Goal: Information Seeking & Learning: Learn about a topic

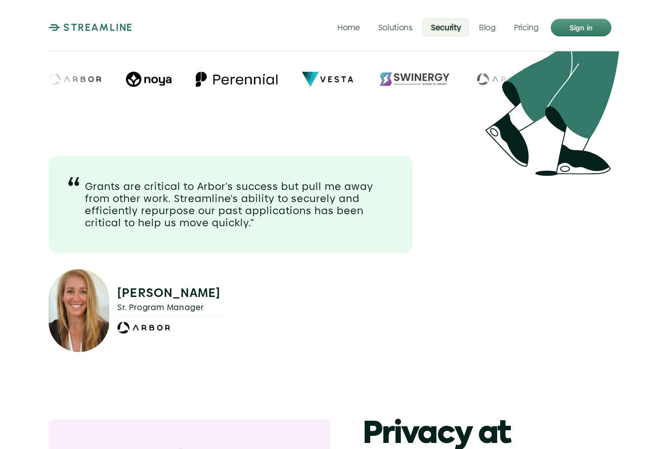
scroll to position [727, 0]
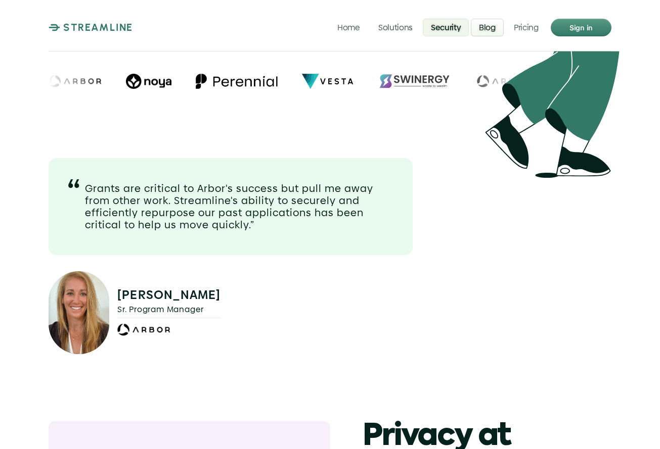
click at [490, 29] on p "Blog" at bounding box center [487, 27] width 17 height 10
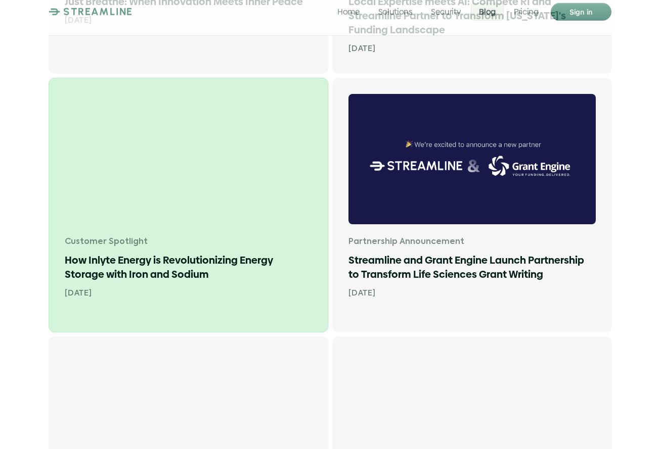
scroll to position [671, 0]
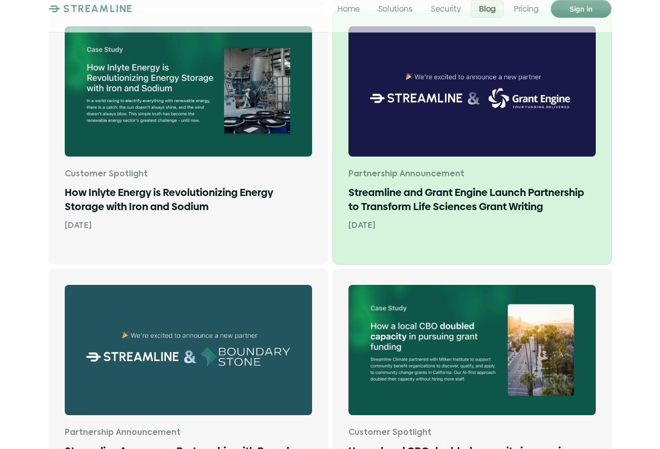
click at [477, 193] on h1 "Streamline and Grant Engine Launch Partnership to Transform Life Sciences Grant…" at bounding box center [471, 199] width 247 height 28
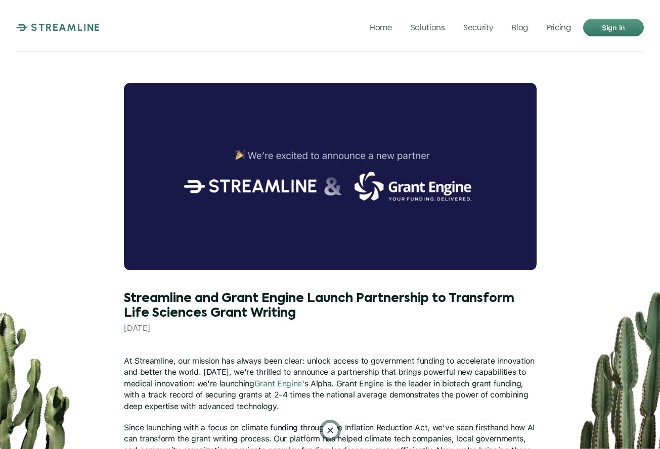
drag, startPoint x: 124, startPoint y: 296, endPoint x: 323, endPoint y: 338, distance: 203.4
click at [323, 338] on div "Streamline and Grant Engine Launch Partnership to Transform Life Sciences Grant…" at bounding box center [330, 312] width 412 height 75
drag, startPoint x: 301, startPoint y: 313, endPoint x: 143, endPoint y: 309, distance: 158.7
click at [146, 311] on h1 "Streamline and Grant Engine Launch Partnership to Transform Life Sciences Grant…" at bounding box center [330, 306] width 412 height 29
click at [125, 300] on h1 "Streamline and Grant Engine Launch Partnership to Transform Life Sciences Grant…" at bounding box center [330, 306] width 412 height 29
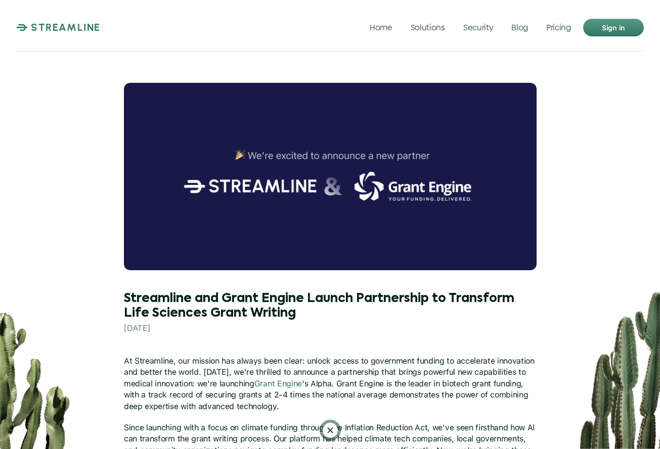
click at [126, 299] on h1 "Streamline and Grant Engine Launch Partnership to Transform Life Sciences Grant…" at bounding box center [330, 306] width 412 height 29
click at [125, 299] on h1 "Streamline and Grant Engine Launch Partnership to Transform Life Sciences Grant…" at bounding box center [330, 306] width 412 height 29
click at [294, 318] on h1 "Streamline and Grant Engine Launch Partnership to Transform Life Sciences Grant…" at bounding box center [330, 306] width 412 height 29
drag, startPoint x: 293, startPoint y: 314, endPoint x: 138, endPoint y: 307, distance: 154.8
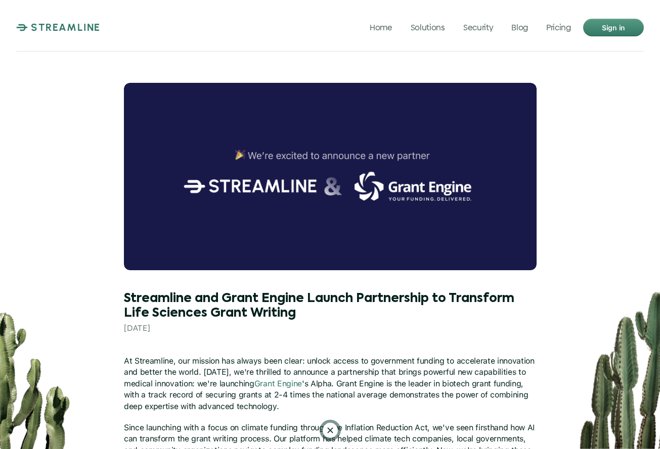
click at [139, 307] on h1 "Streamline and Grant Engine Launch Partnership to Transform Life Sciences Grant…" at bounding box center [330, 306] width 412 height 29
drag, startPoint x: 130, startPoint y: 301, endPoint x: 342, endPoint y: 315, distance: 212.2
click at [342, 315] on h1 "Streamline and Grant Engine Launch Partnership to Transform Life Sciences Grant…" at bounding box center [330, 306] width 412 height 29
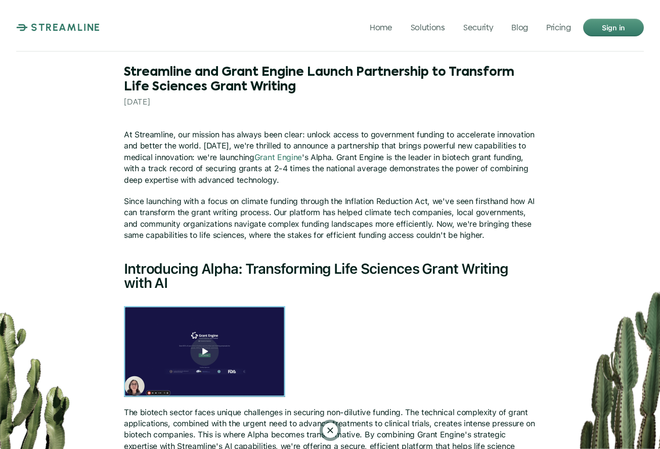
scroll to position [208, 0]
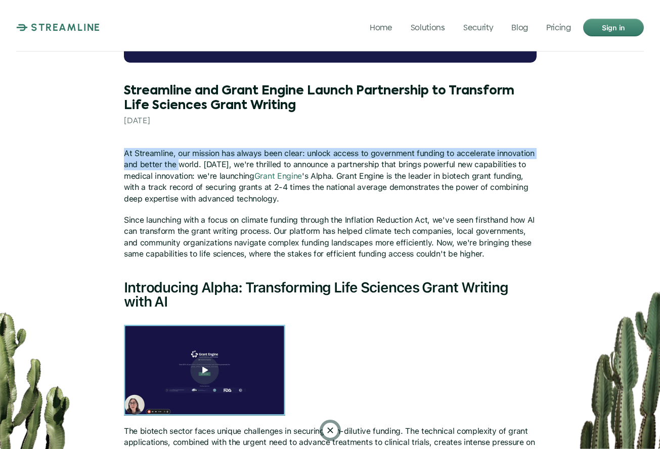
drag, startPoint x: 124, startPoint y: 90, endPoint x: 177, endPoint y: 164, distance: 90.9
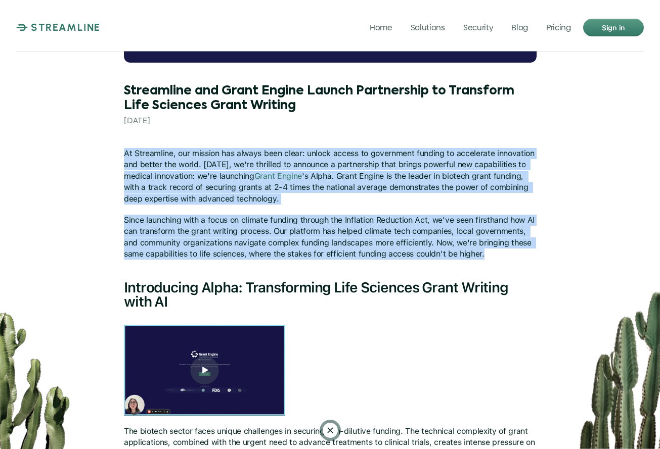
click at [493, 252] on p "Since launching with a focus on climate funding through the Inflation Reduction…" at bounding box center [330, 237] width 412 height 45
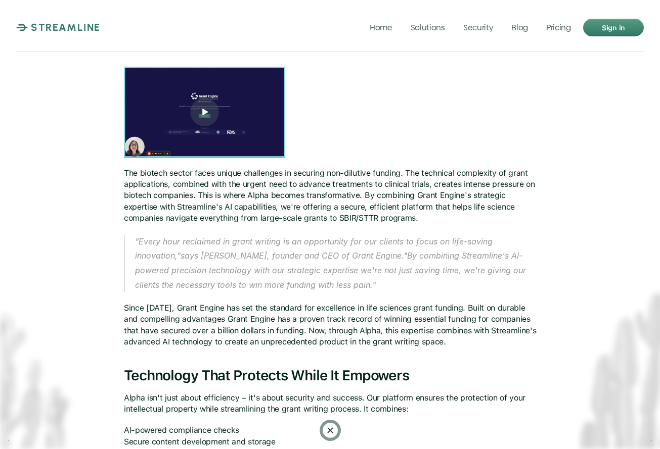
scroll to position [511, 0]
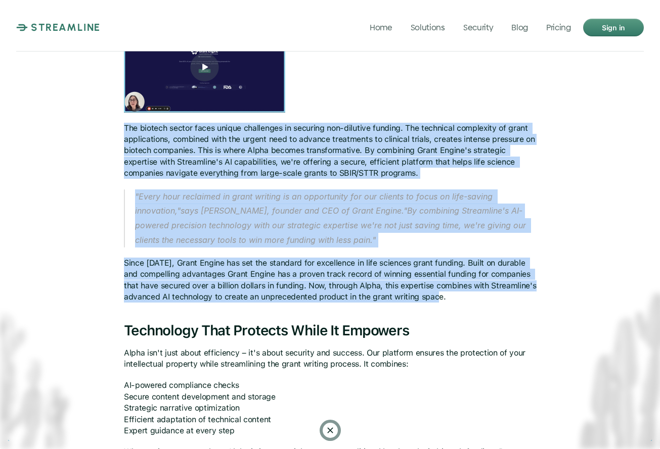
drag, startPoint x: 124, startPoint y: 128, endPoint x: 354, endPoint y: 305, distance: 290.4
click at [354, 305] on div "At Streamline, our mission has always been clear: unlock access to government f…" at bounding box center [330, 376] width 412 height 1062
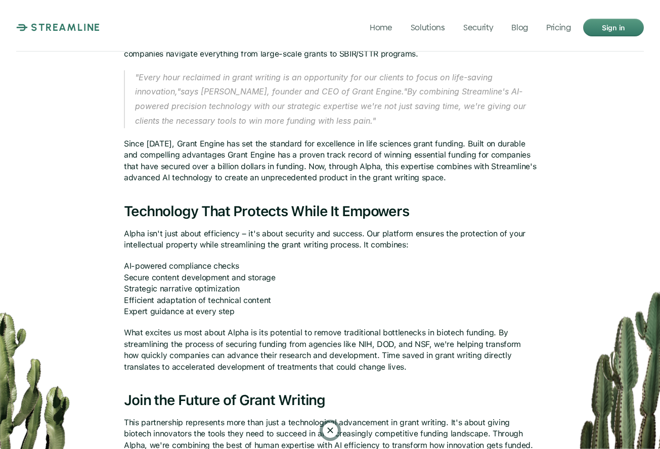
scroll to position [628, 0]
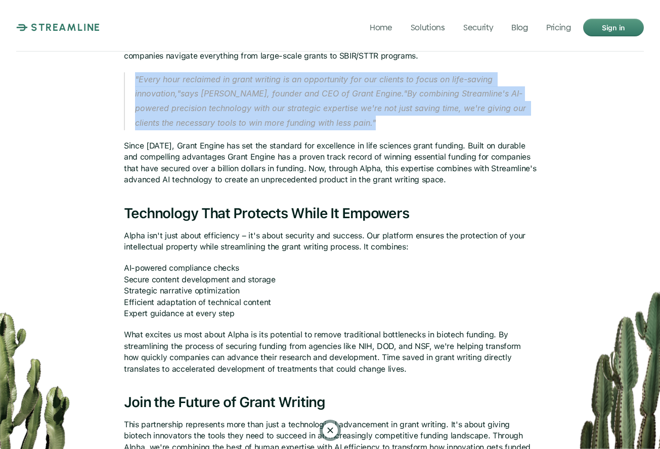
drag, startPoint x: 135, startPoint y: 75, endPoint x: 392, endPoint y: 116, distance: 260.6
click at [392, 116] on p ""Every hour reclaimed in grant writing is an opportunity for our clients to foc…" at bounding box center [335, 101] width 401 height 58
copy p ""Every hour reclaimed in grant writing is an opportunity for our clients to foc…"
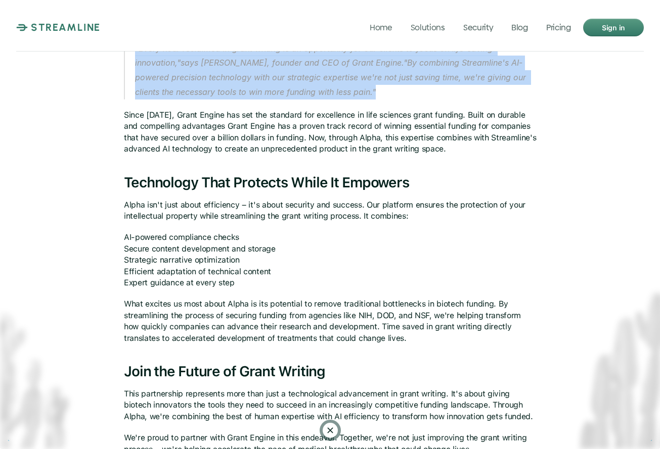
scroll to position [661, 0]
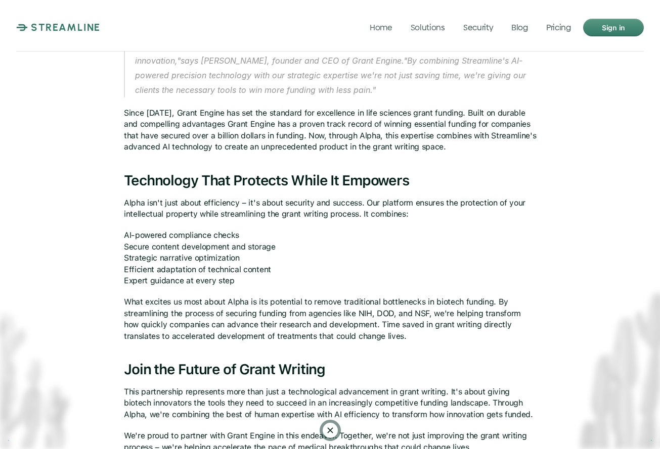
click at [129, 187] on div "At Streamline, our mission has always been clear: unlock access to government f…" at bounding box center [330, 226] width 412 height 1062
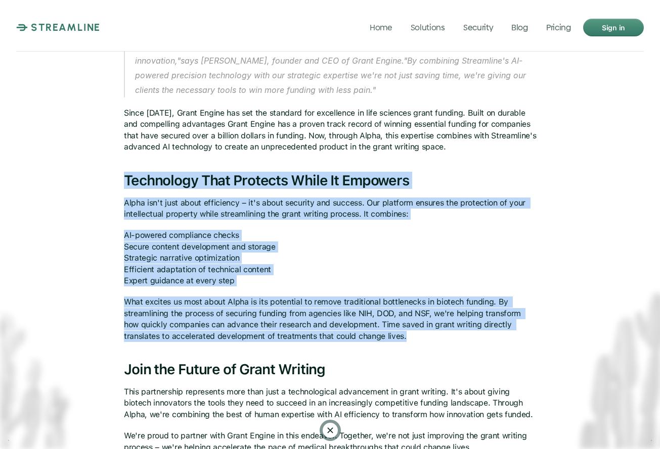
drag, startPoint x: 126, startPoint y: 177, endPoint x: 432, endPoint y: 335, distance: 343.8
click at [431, 335] on div "At Streamline, our mission has always been clear: unlock access to government f…" at bounding box center [330, 226] width 412 height 1062
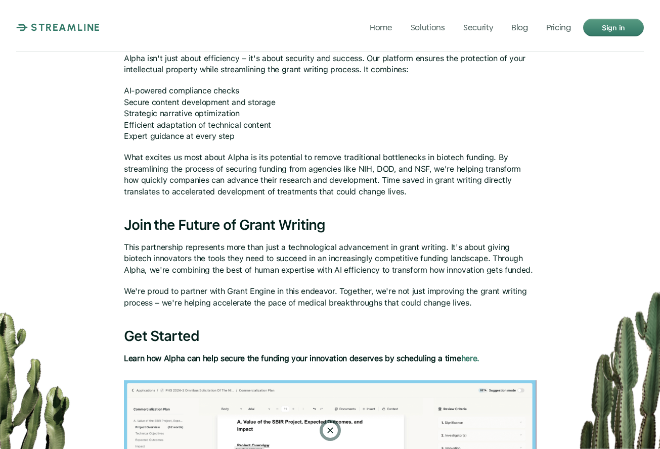
scroll to position [788, 0]
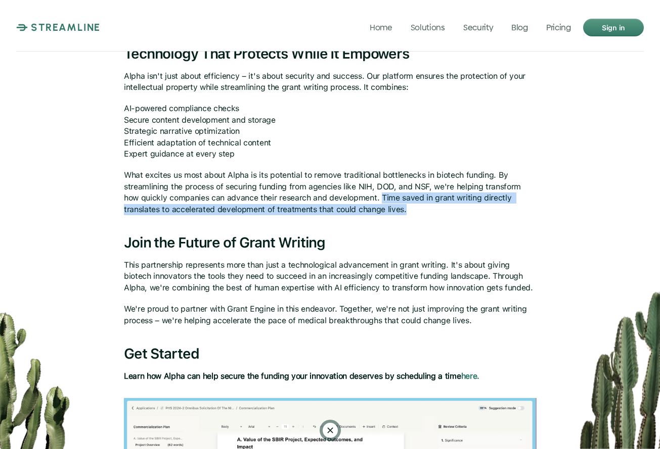
drag, startPoint x: 364, startPoint y: 192, endPoint x: 373, endPoint y: 199, distance: 11.6
click at [373, 199] on p "What excites us most about Alpha is its potential to remove traditional bottlen…" at bounding box center [330, 192] width 412 height 45
copy p "Time saved in grant writing directly translates to accelerated development of t…"
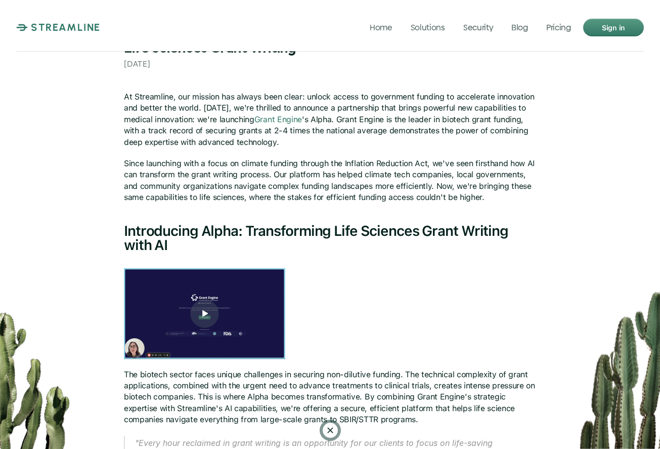
scroll to position [0, 0]
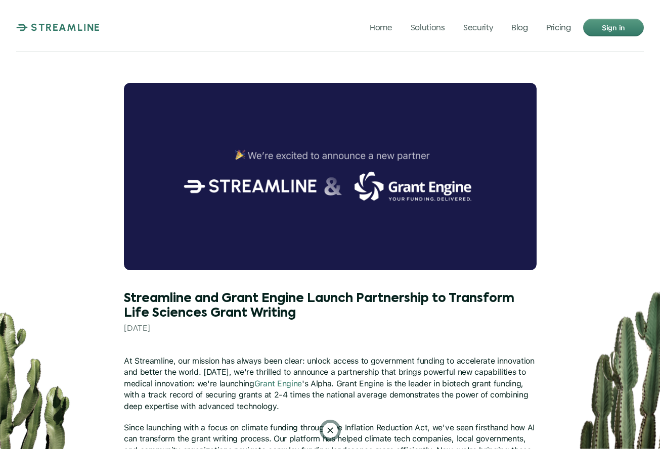
drag, startPoint x: 294, startPoint y: 313, endPoint x: 122, endPoint y: 304, distance: 171.5
drag, startPoint x: 124, startPoint y: 300, endPoint x: 297, endPoint y: 320, distance: 174.0
click at [296, 320] on h1 "Streamline and Grant Engine Launch Partnership to Transform Life Sciences Grant…" at bounding box center [330, 306] width 412 height 29
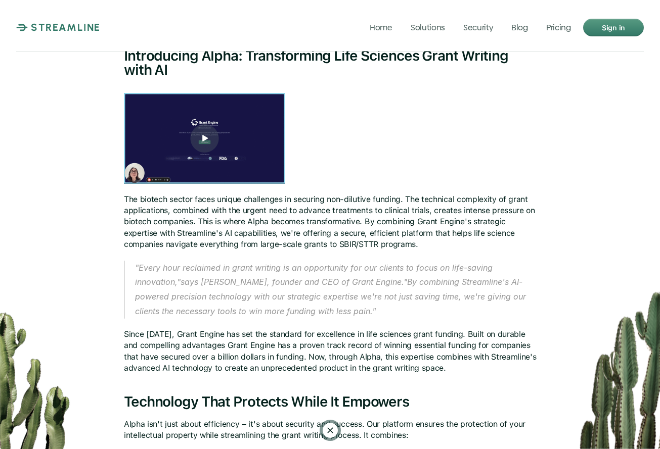
scroll to position [368, 0]
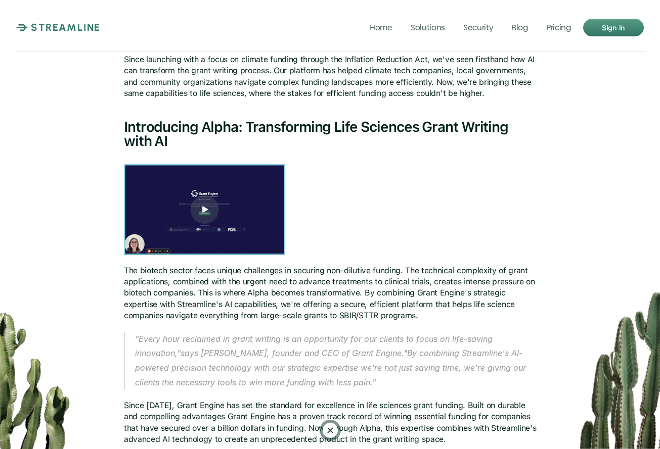
click at [205, 205] on img at bounding box center [204, 209] width 161 height 91
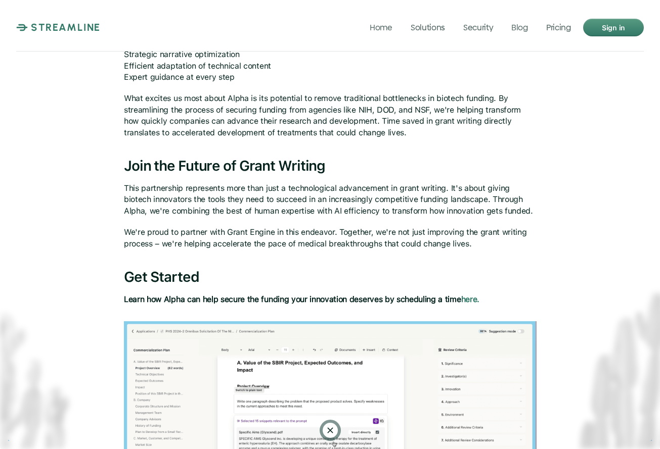
scroll to position [1076, 0]
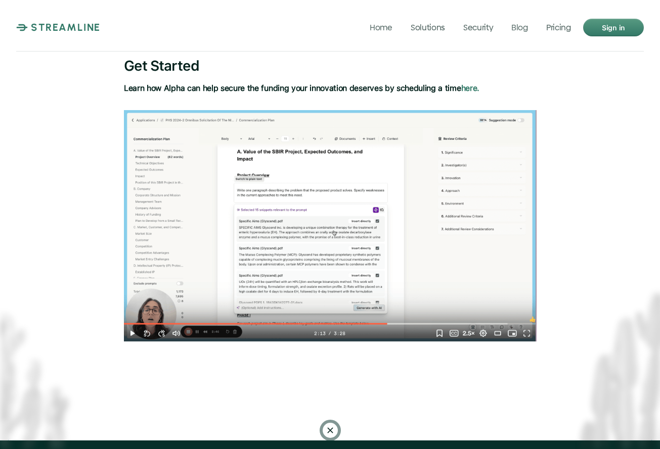
click at [317, 201] on img at bounding box center [330, 225] width 412 height 231
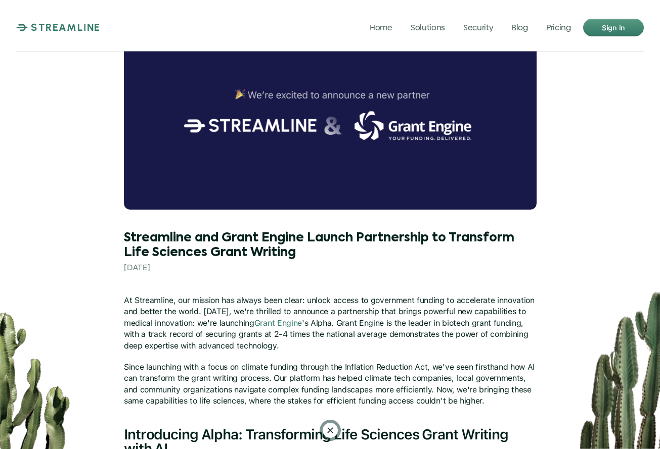
scroll to position [0, 0]
